Goal: Navigation & Orientation: Understand site structure

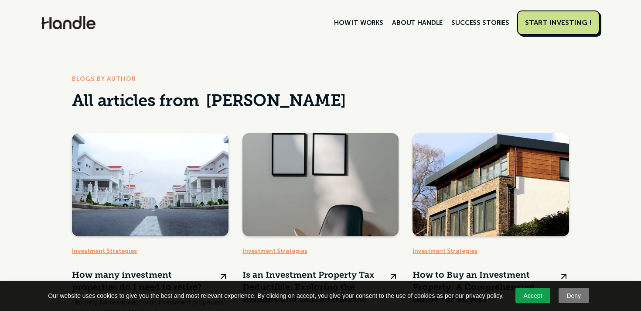
scroll to position [86, 0]
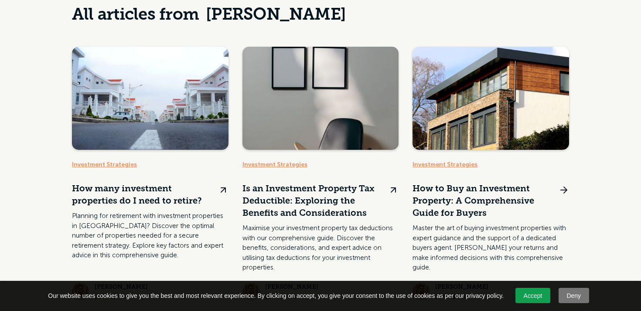
click at [461, 203] on link at bounding box center [491, 174] width 157 height 254
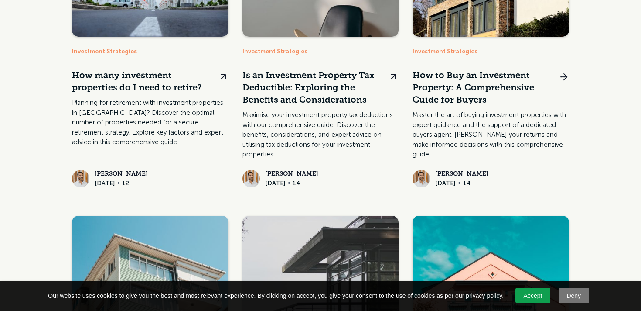
scroll to position [0, 0]
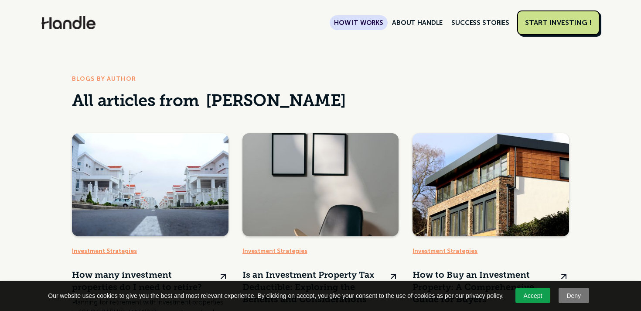
click at [368, 24] on link "HOW IT WORKS" at bounding box center [359, 22] width 58 height 15
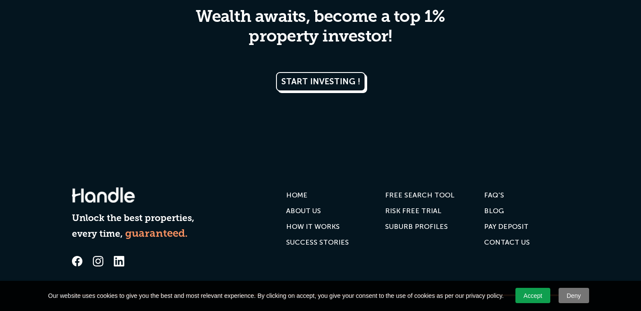
scroll to position [2298, 0]
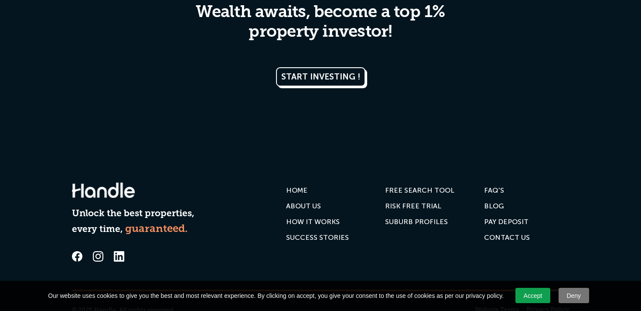
click at [309, 217] on div "HOW IT WORKS" at bounding box center [313, 221] width 54 height 9
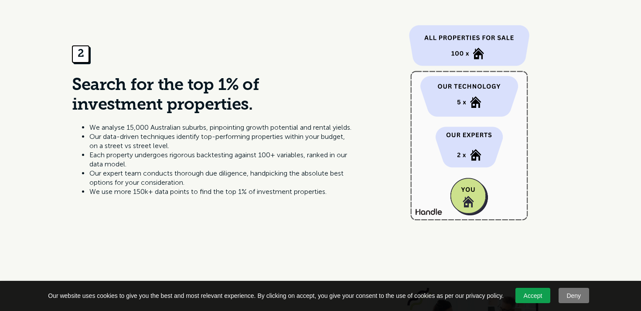
scroll to position [696, 0]
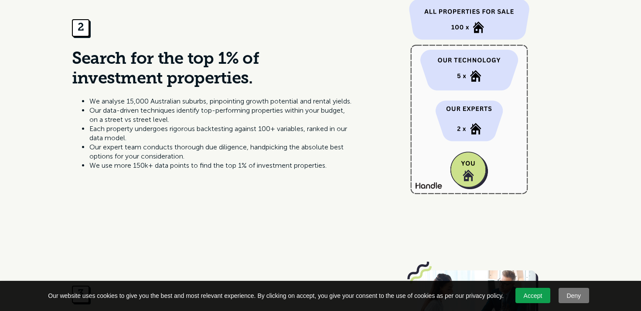
click at [464, 169] on img at bounding box center [469, 96] width 200 height 218
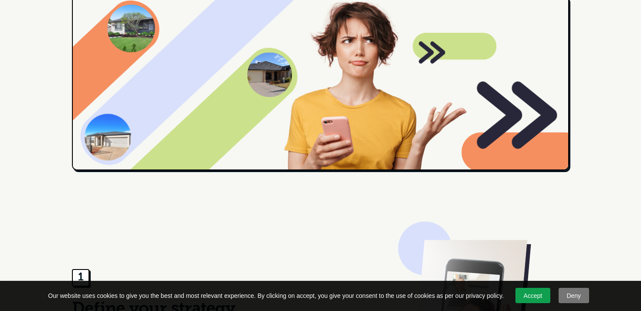
scroll to position [0, 0]
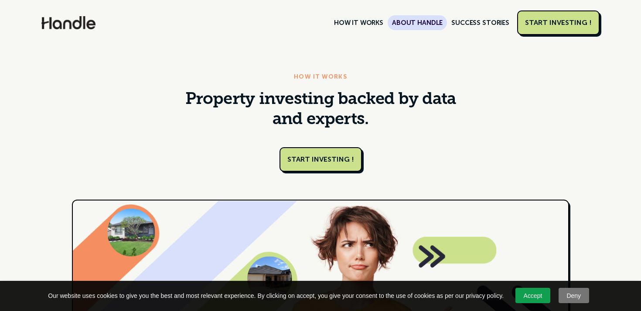
click at [431, 23] on link "ABOUT HANDLE" at bounding box center [417, 22] width 59 height 15
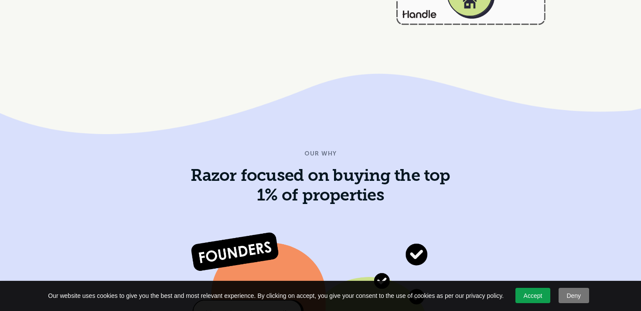
scroll to position [992, 0]
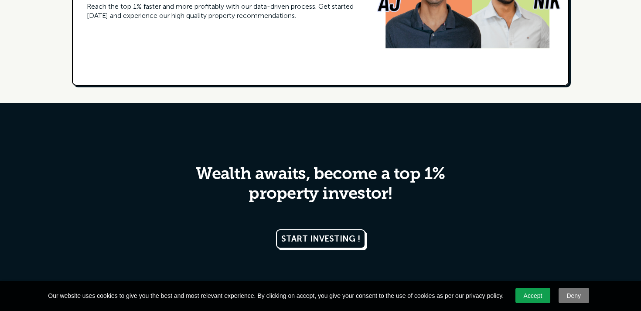
scroll to position [2034, 0]
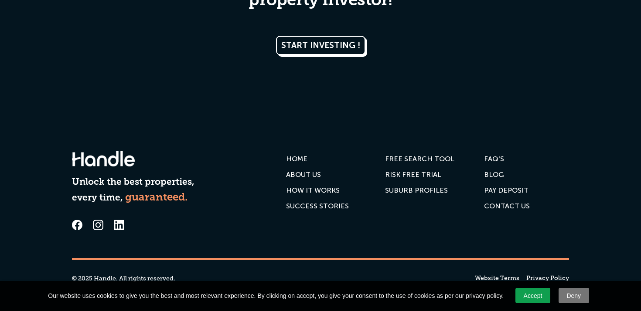
click at [408, 177] on div "RISK FREE TRIAL" at bounding box center [413, 174] width 56 height 9
click at [440, 154] on div "FREE SEARCH TOOL" at bounding box center [419, 158] width 69 height 9
